Goal: Find contact information: Find contact information

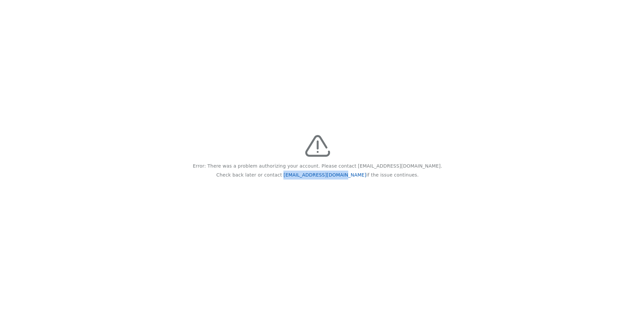
drag, startPoint x: 347, startPoint y: 175, endPoint x: 301, endPoint y: 174, distance: 46.7
click at [301, 174] on p "Check back later or contact feedback@recidiviz.org if the issue continues." at bounding box center [317, 174] width 202 height 9
copy link "[EMAIL_ADDRESS][DOMAIN_NAME]"
click at [389, 177] on p "Check back later or contact feedback@recidiviz.org if the issue continues." at bounding box center [317, 174] width 202 height 9
drag, startPoint x: 396, startPoint y: 175, endPoint x: 342, endPoint y: 176, distance: 53.9
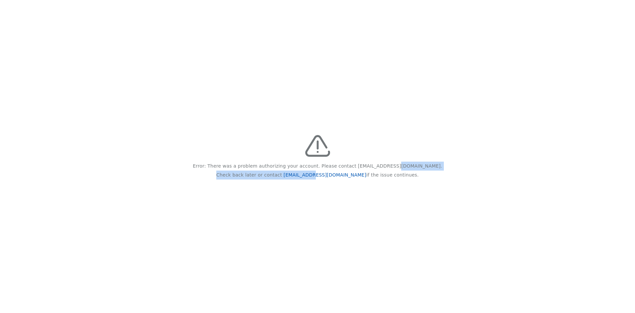
click at [342, 176] on div "Error: There was a problem authorizing your account. Please contact feedback@re…" at bounding box center [317, 156] width 635 height 313
click at [394, 177] on div "Error: There was a problem authorizing your account. Please contact feedback@re…" at bounding box center [317, 156] width 635 height 313
drag, startPoint x: 389, startPoint y: 174, endPoint x: 200, endPoint y: 165, distance: 189.5
click at [200, 165] on div "Error: There was a problem authorizing your account. Please contact feedback@re…" at bounding box center [317, 156] width 635 height 313
copy div "Error: There was a problem authorizing your account. Please contact feedback@re…"
